Goal: Check status: Check status

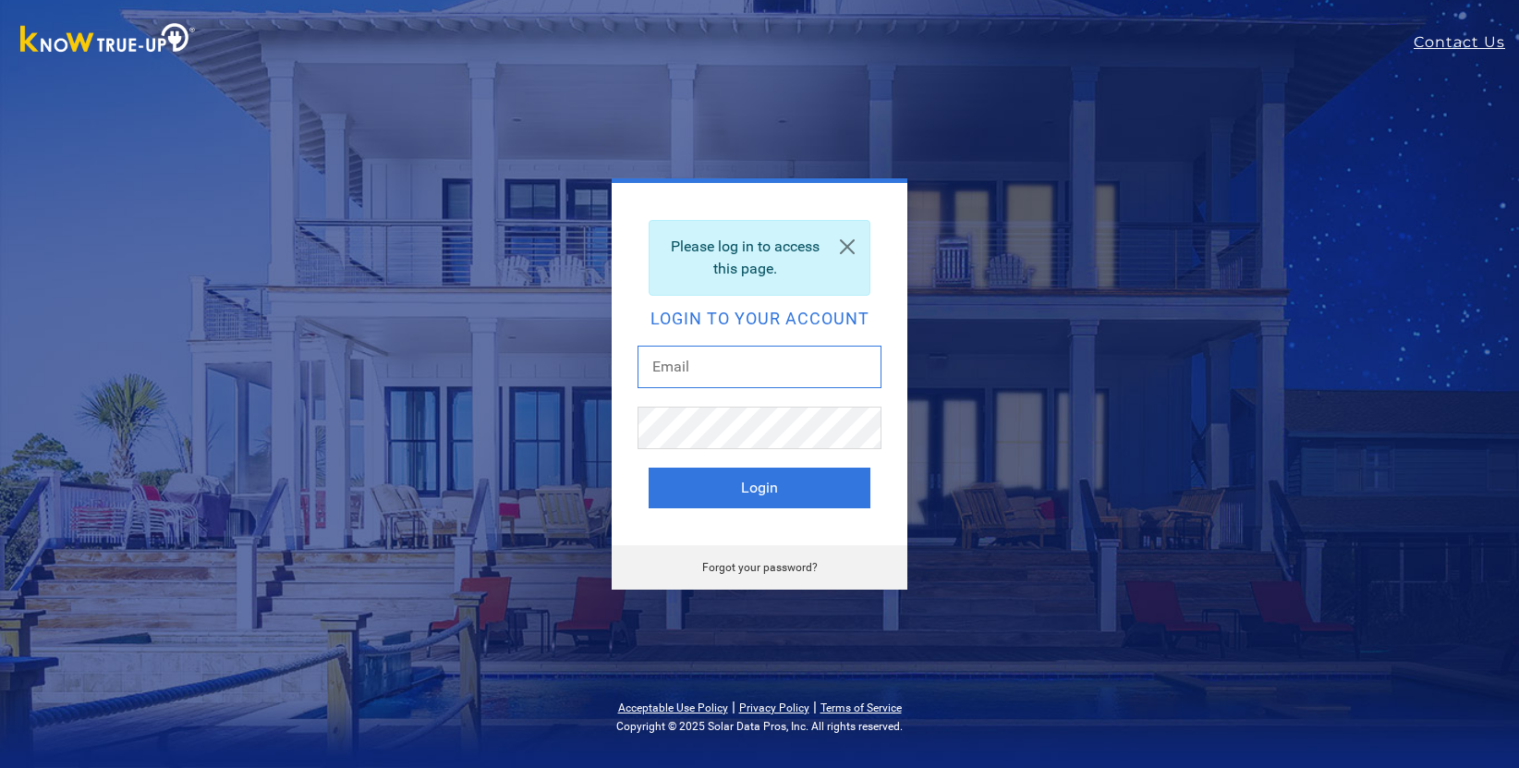
click at [689, 360] on input "text" at bounding box center [760, 367] width 244 height 43
type input "robertwright102@gmail.com"
click at [649, 468] on button "Login" at bounding box center [760, 488] width 222 height 41
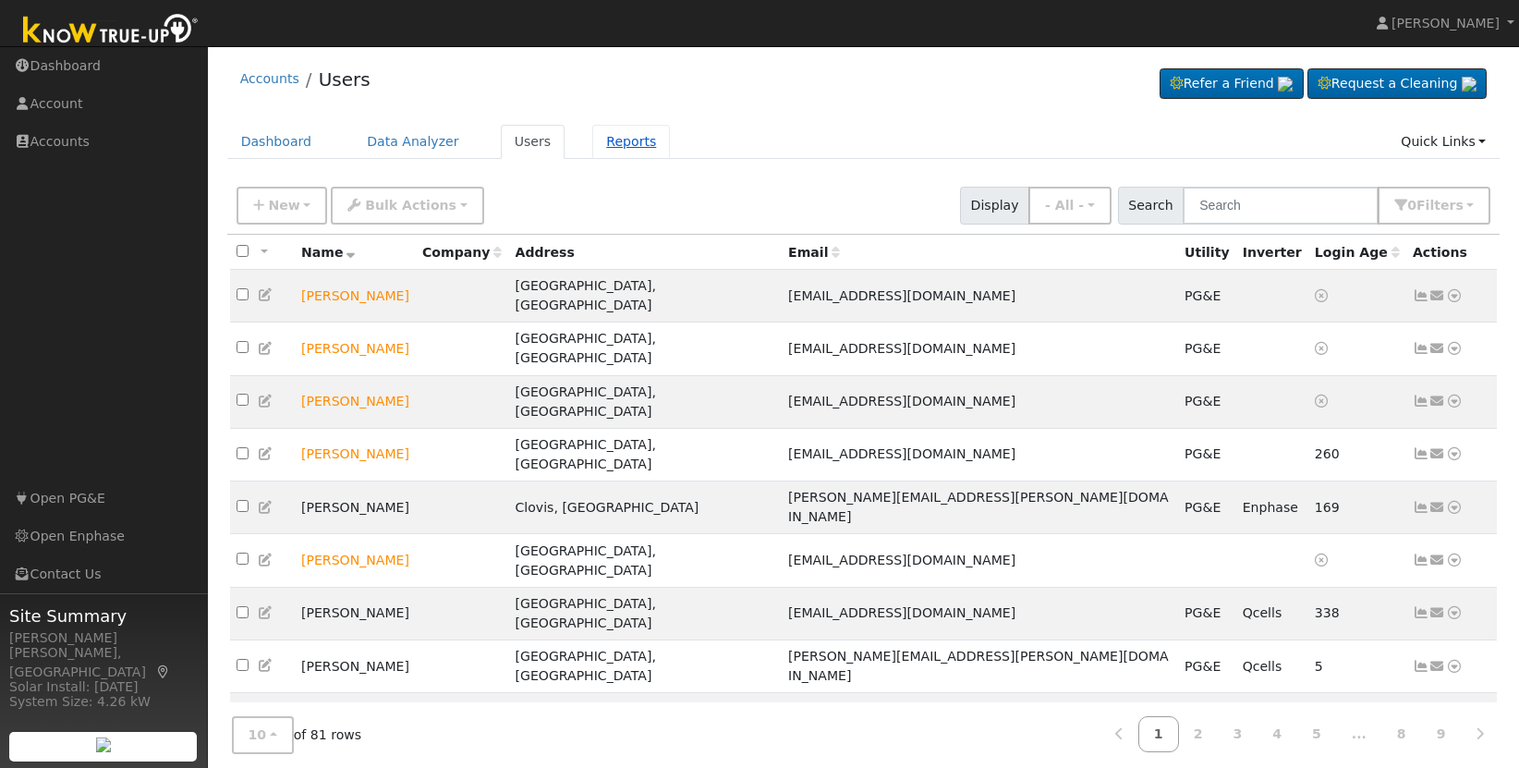
click at [606, 140] on link "Reports" at bounding box center [631, 142] width 78 height 34
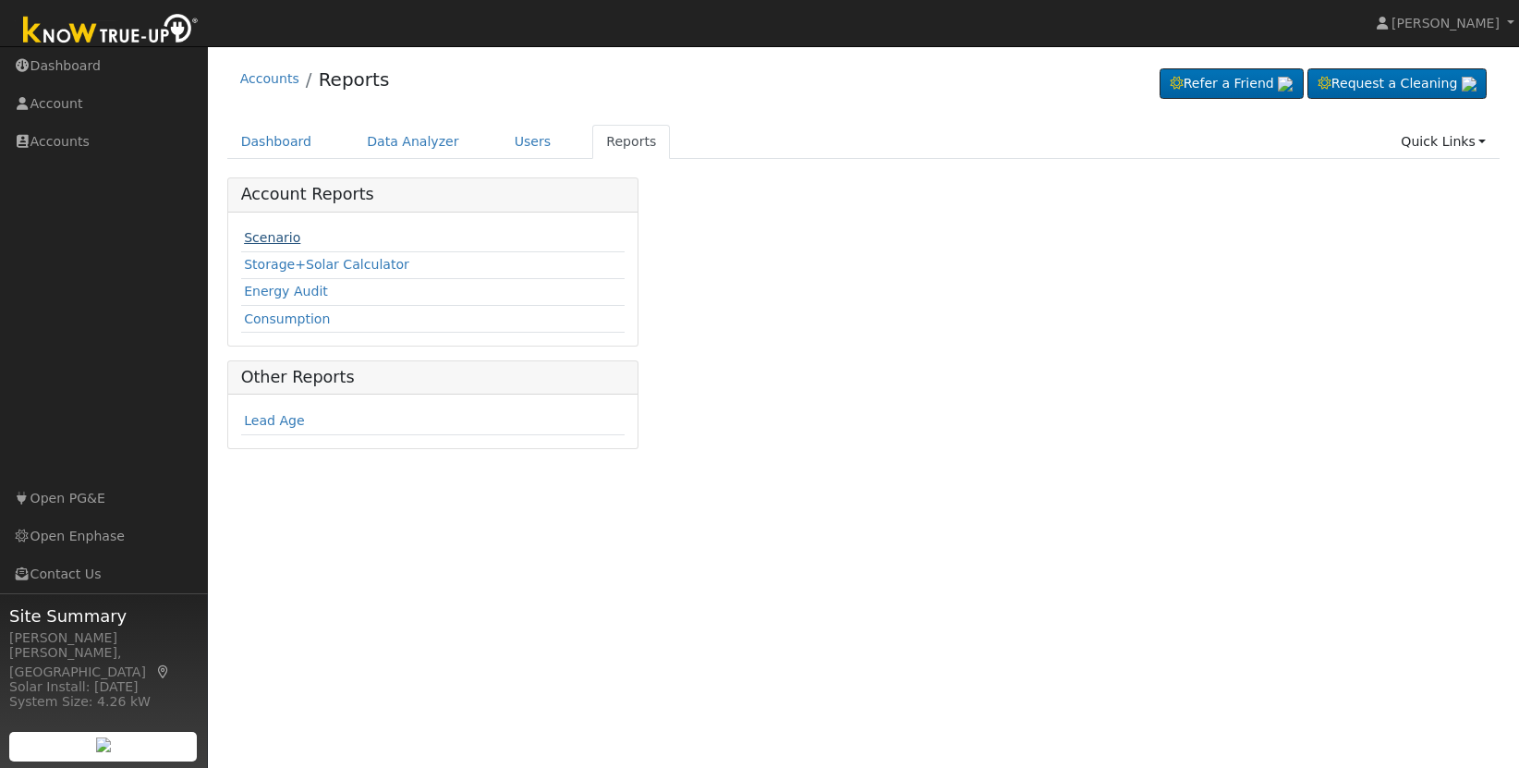
click at [288, 236] on link "Scenario" at bounding box center [272, 237] width 56 height 15
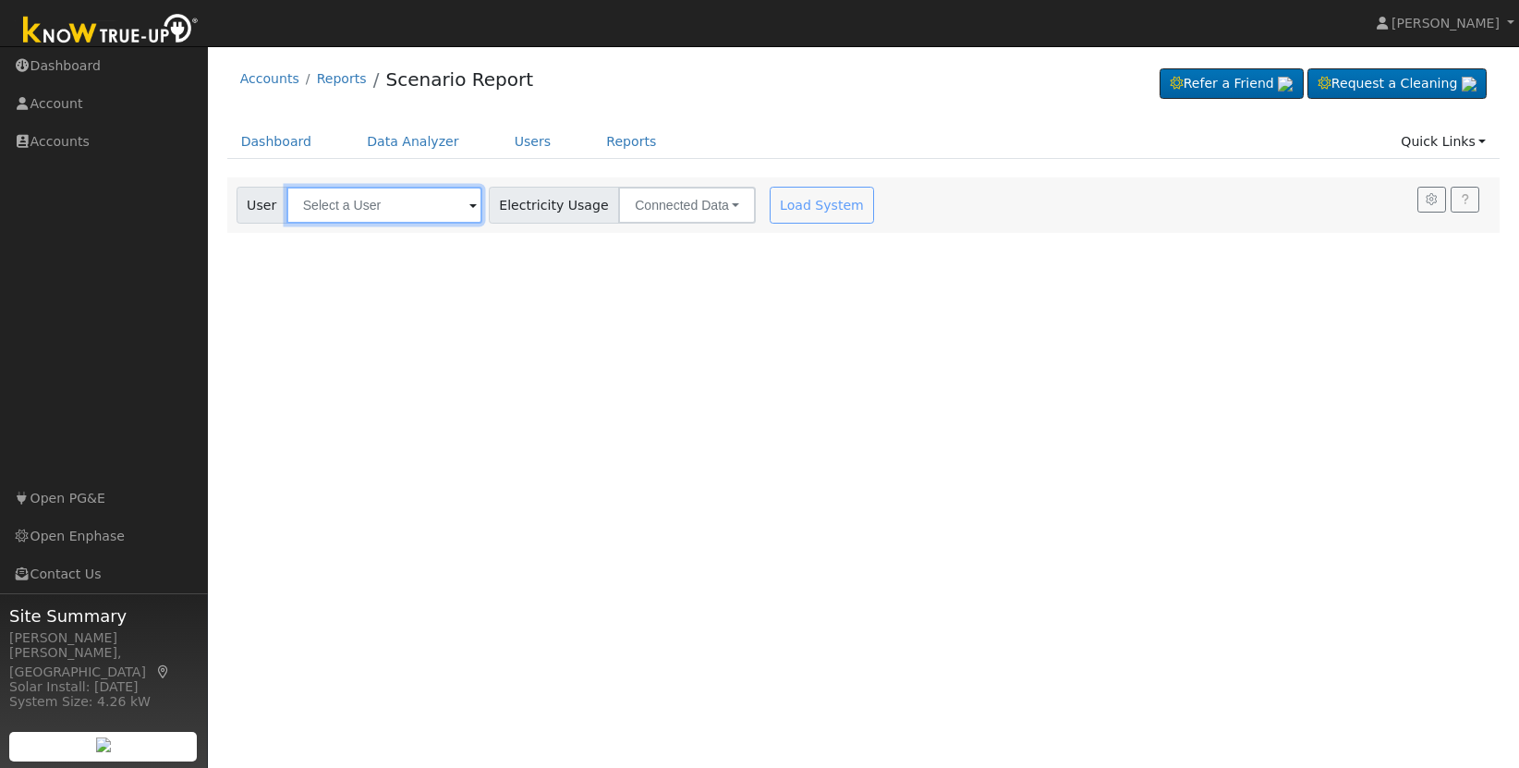
click at [348, 213] on input "text" at bounding box center [384, 205] width 196 height 37
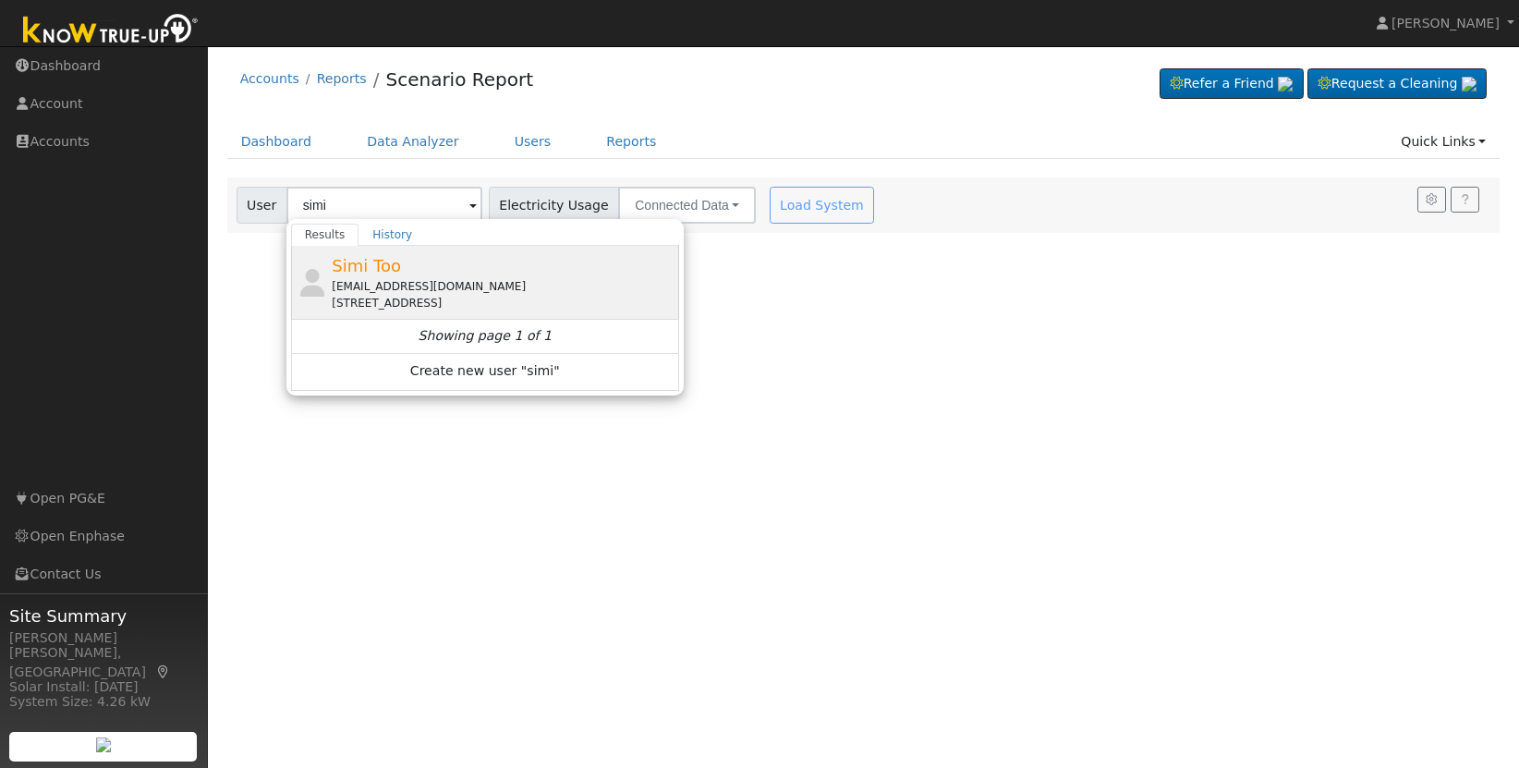
click at [357, 267] on span "Simi Too" at bounding box center [366, 265] width 69 height 19
type input "Simi Too"
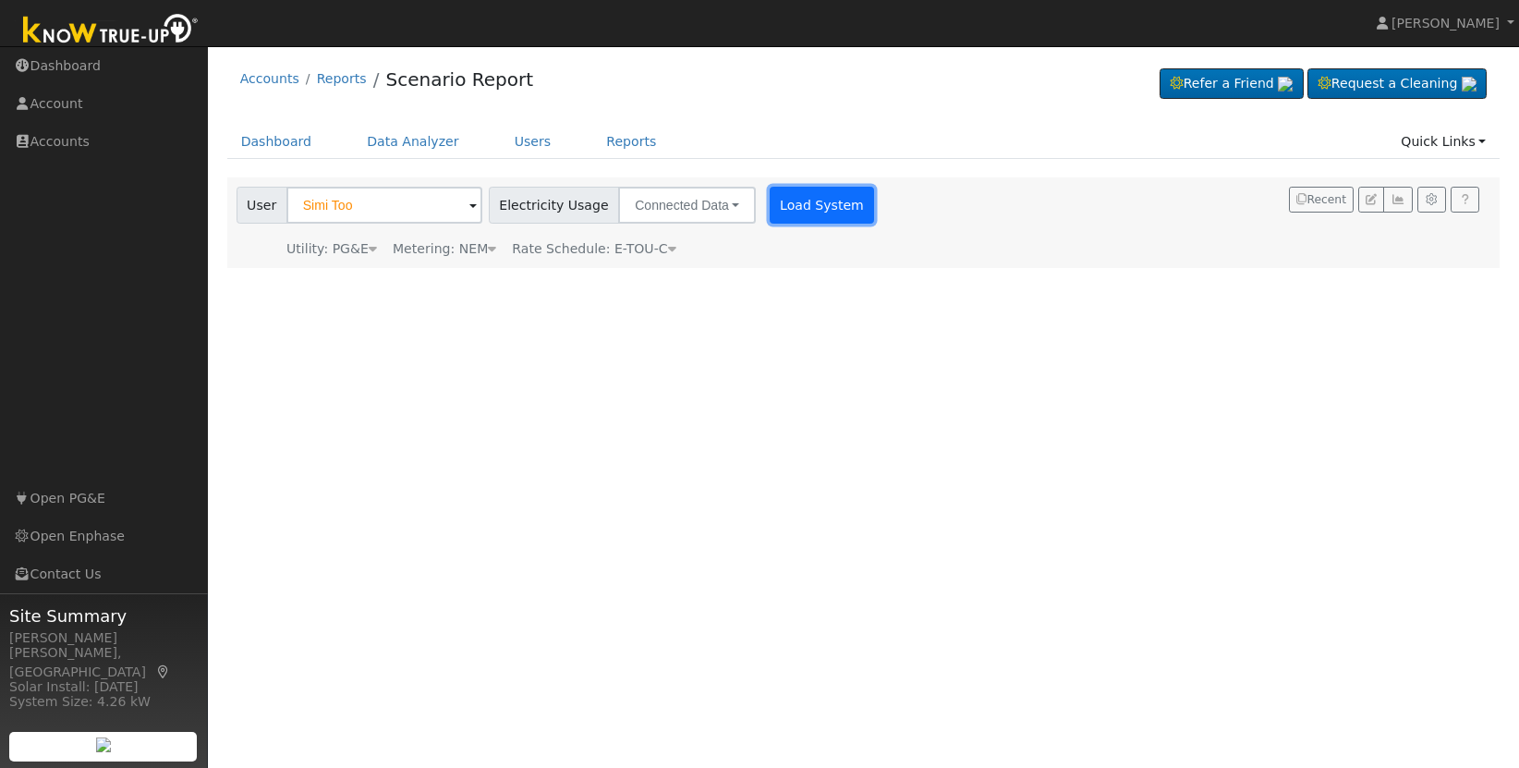
click at [790, 210] on button "Load System" at bounding box center [822, 205] width 105 height 37
